Goal: Transaction & Acquisition: Book appointment/travel/reservation

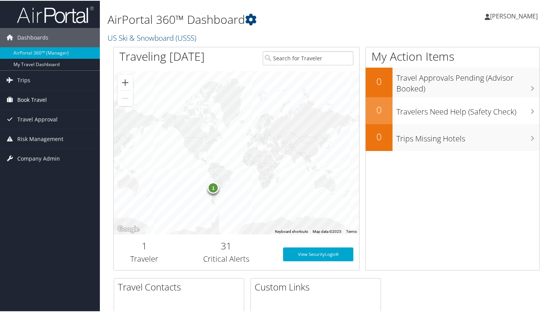
click at [33, 99] on span "Book Travel" at bounding box center [32, 99] width 30 height 19
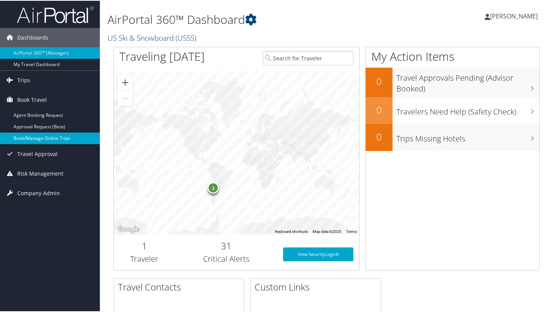
click at [40, 136] on link "Book/Manage Online Trips" at bounding box center [50, 138] width 100 height 12
